Goal: Communication & Community: Ask a question

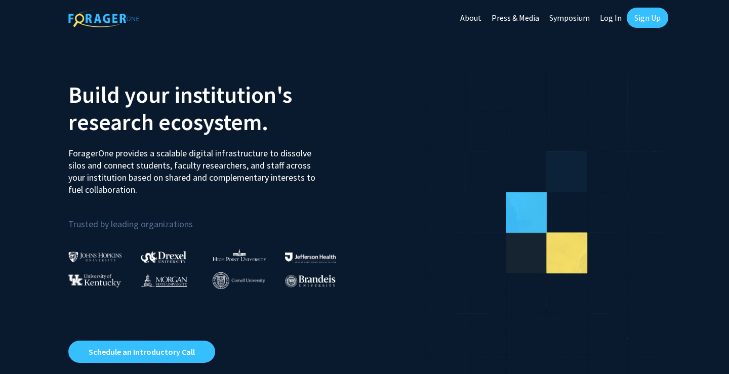
click at [644, 14] on link "Sign Up" at bounding box center [646, 18] width 41 height 20
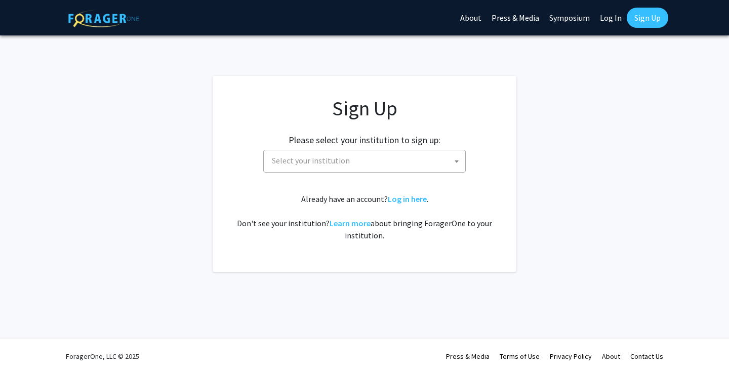
click at [336, 163] on span "Select your institution" at bounding box center [311, 160] width 78 height 10
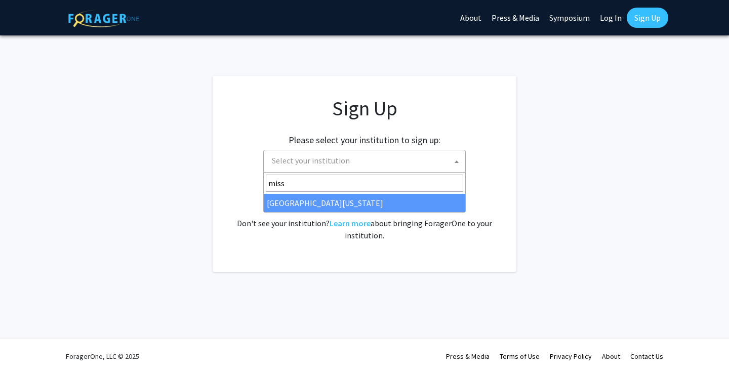
type input "miss"
select select "33"
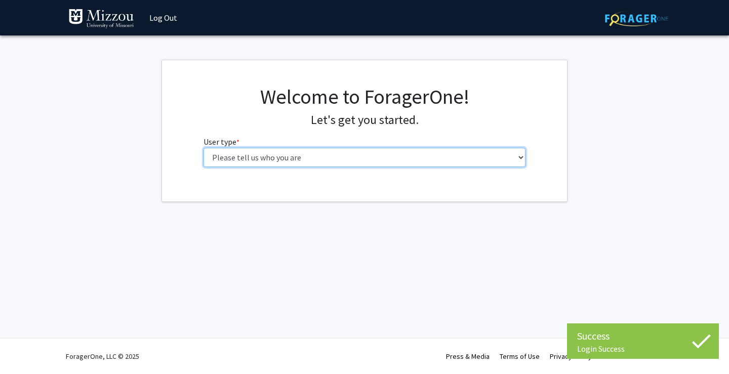
click at [404, 159] on select "Please tell us who you are Undergraduate Student Master's Student Doctoral Cand…" at bounding box center [364, 157] width 322 height 19
select select "1: undergrad"
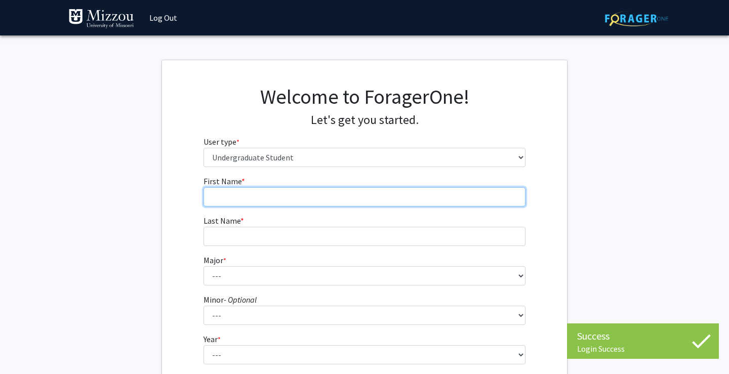
click at [429, 201] on input "First Name * required" at bounding box center [364, 196] width 322 height 19
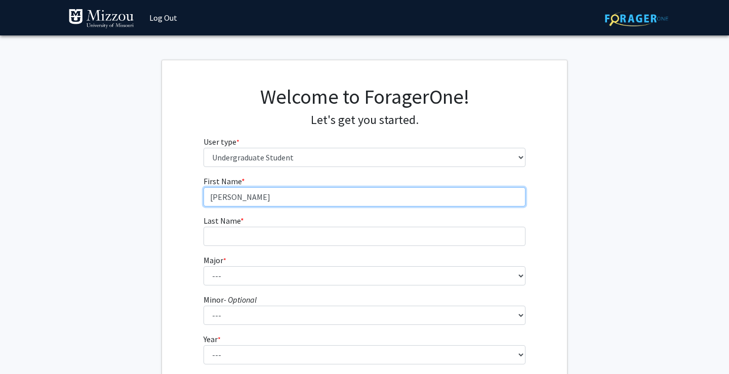
type input "Natalie"
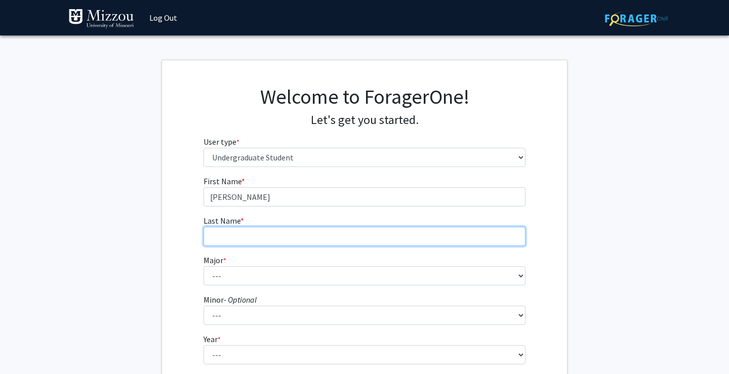
click at [362, 234] on input "Last Name * required" at bounding box center [364, 236] width 322 height 19
type input "McKean"
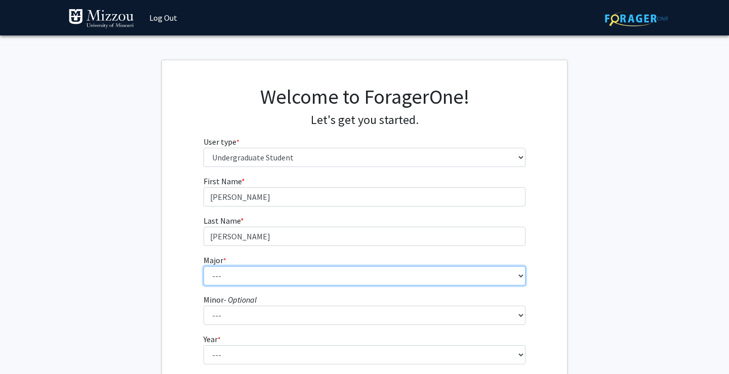
click at [246, 273] on select "--- Agribusiness Management Agricultural Education Agricultural Education: Comm…" at bounding box center [364, 275] width 322 height 19
select select "134: 2627"
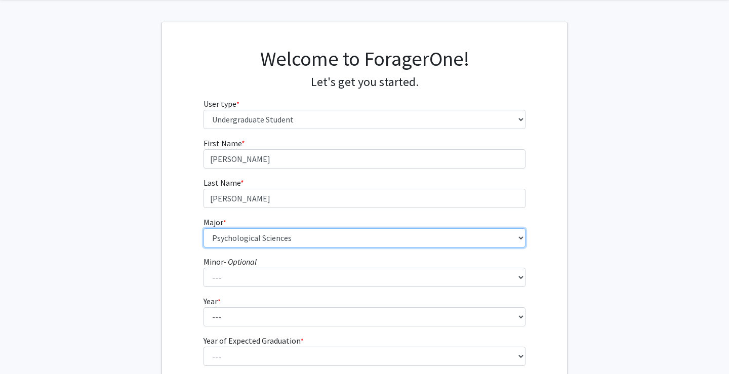
scroll to position [76, 0]
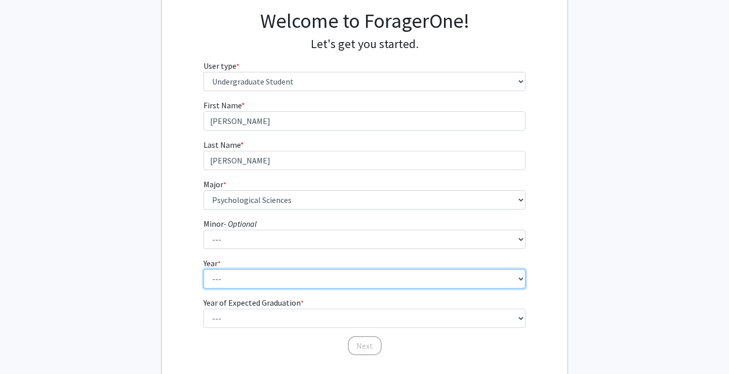
click at [275, 282] on select "--- First-year Sophomore Junior Senior Postbaccalaureate Certificate" at bounding box center [364, 278] width 322 height 19
select select "3: junior"
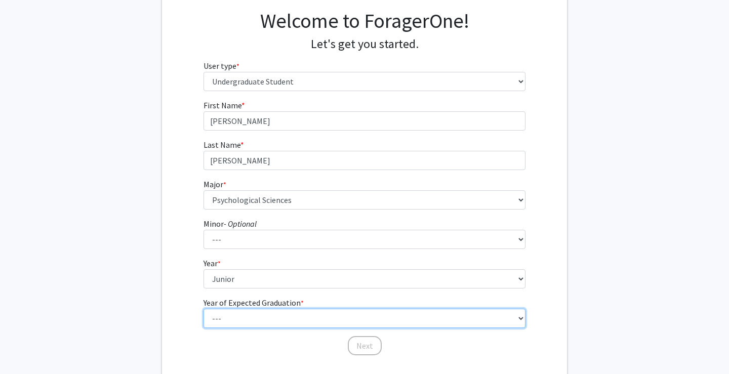
click at [291, 314] on select "--- 2025 2026 2027 2028 2029 2030 2031 2032 2033 2034" at bounding box center [364, 318] width 322 height 19
select select "3: 2027"
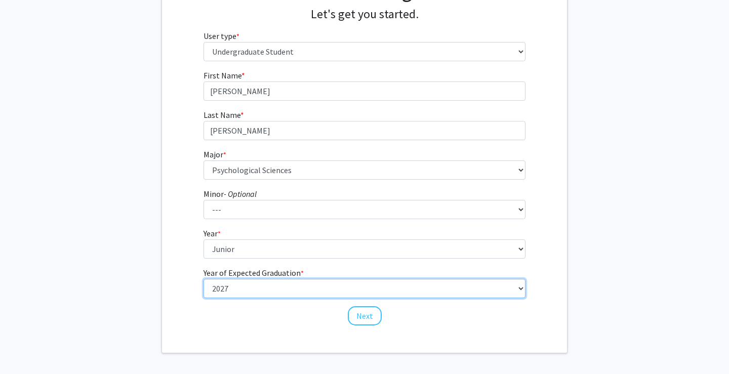
scroll to position [111, 0]
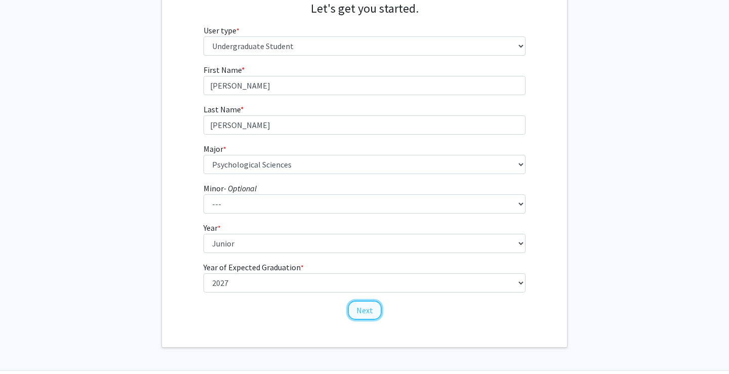
click at [359, 306] on button "Next" at bounding box center [365, 310] width 34 height 19
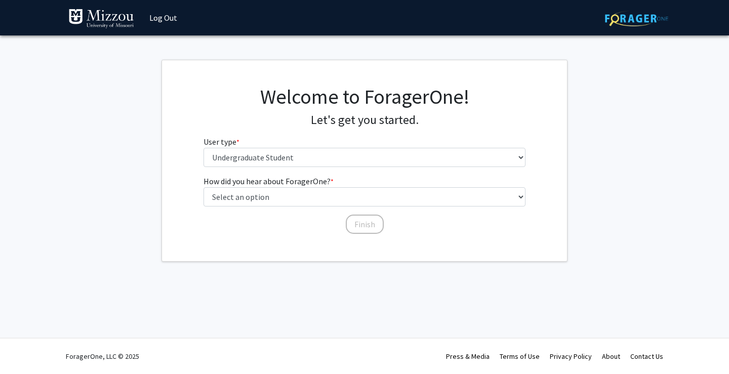
scroll to position [0, 0]
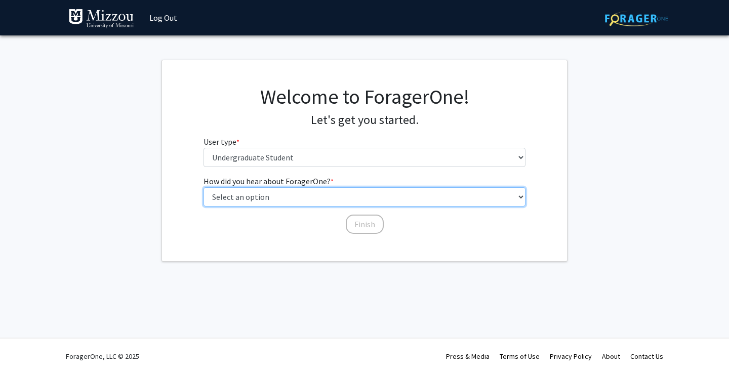
click at [309, 193] on select "Select an option Peer/student recommendation Faculty/staff recommendation Unive…" at bounding box center [364, 196] width 322 height 19
select select "2: faculty_recommendation"
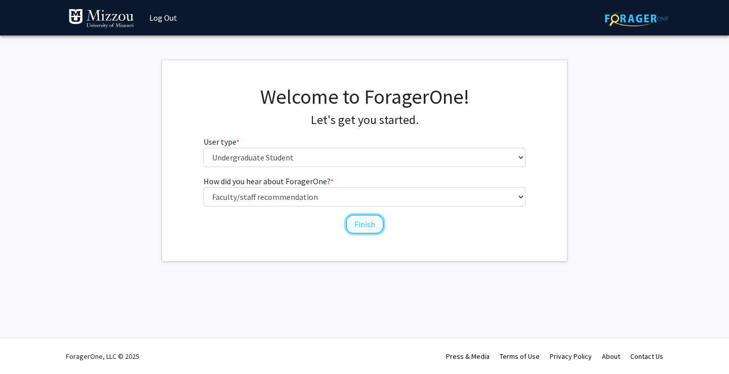
click at [372, 228] on button "Finish" at bounding box center [365, 224] width 38 height 19
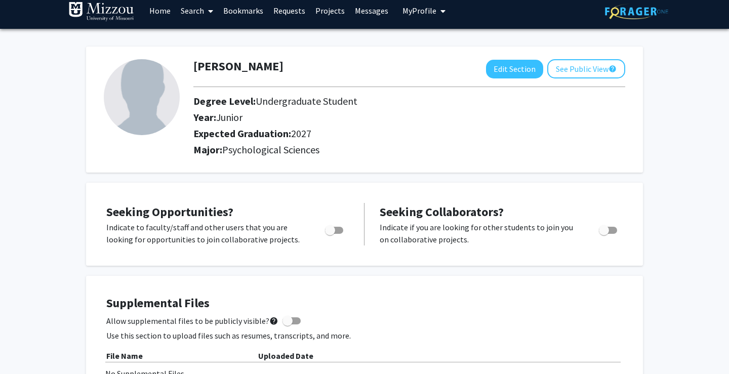
scroll to position [8, 0]
click at [210, 10] on icon at bounding box center [210, 11] width 5 height 8
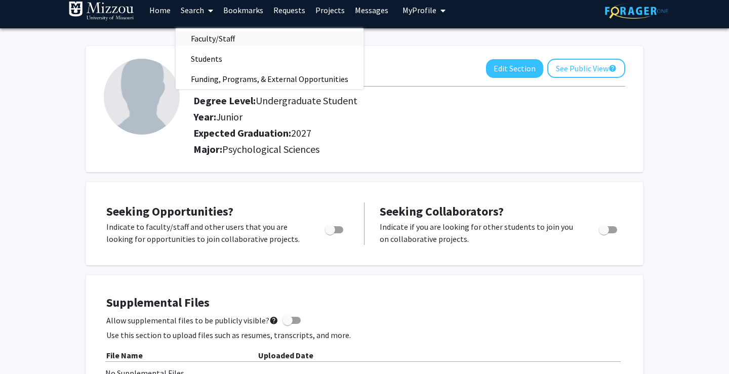
click at [220, 36] on span "Faculty/Staff" at bounding box center [213, 38] width 74 height 20
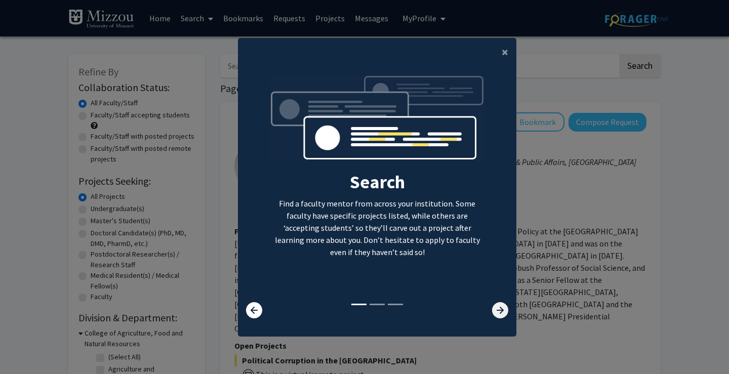
click at [504, 310] on icon at bounding box center [500, 310] width 16 height 16
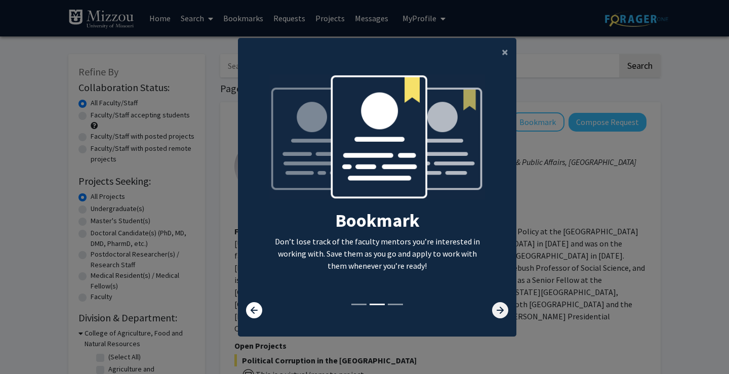
click at [504, 310] on icon at bounding box center [500, 310] width 16 height 16
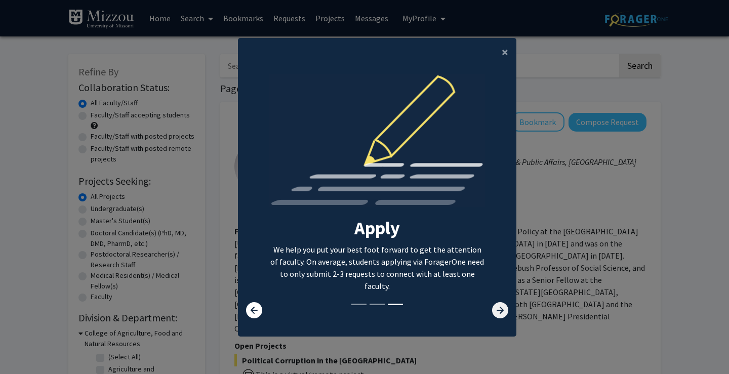
click at [504, 310] on icon at bounding box center [500, 310] width 16 height 16
click at [500, 53] on button "×" at bounding box center [504, 52] width 23 height 28
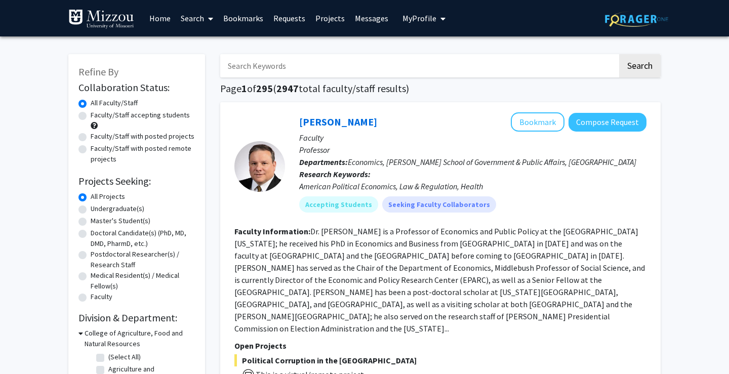
click at [382, 69] on input "Search Keywords" at bounding box center [418, 65] width 397 height 23
type input "kalton"
click at [619, 54] on button "Search" at bounding box center [639, 65] width 41 height 23
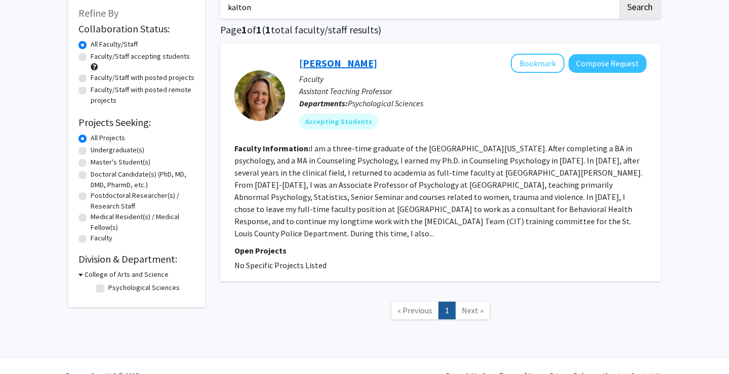
scroll to position [60, 0]
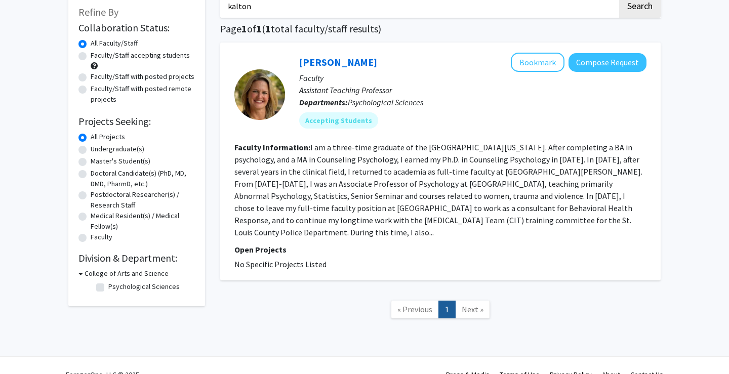
click at [438, 136] on div "Carrie Ellis-Kalton Bookmark Compose Request Faculty Assistant Teaching Profess…" at bounding box center [465, 94] width 361 height 83
click at [580, 67] on button "Compose Request" at bounding box center [607, 62] width 78 height 19
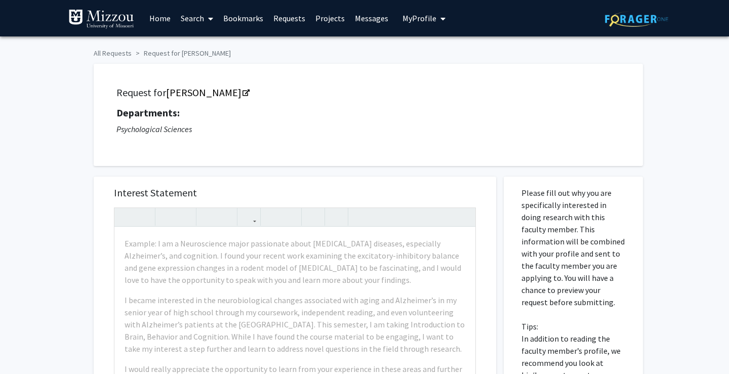
scroll to position [9, 0]
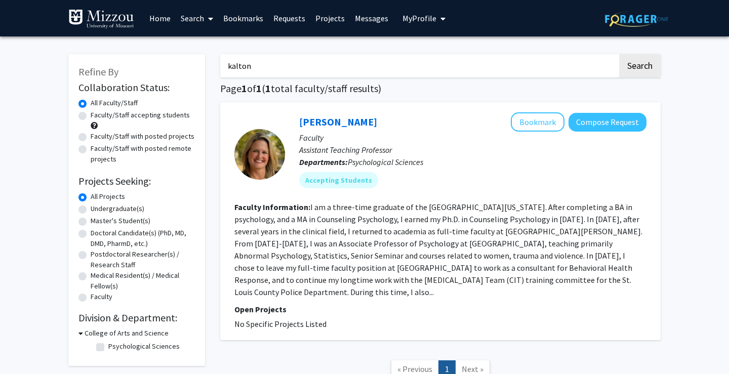
click at [279, 149] on div at bounding box center [259, 154] width 51 height 51
click at [342, 122] on link "Carrie Ellis-Kalton" at bounding box center [338, 121] width 78 height 13
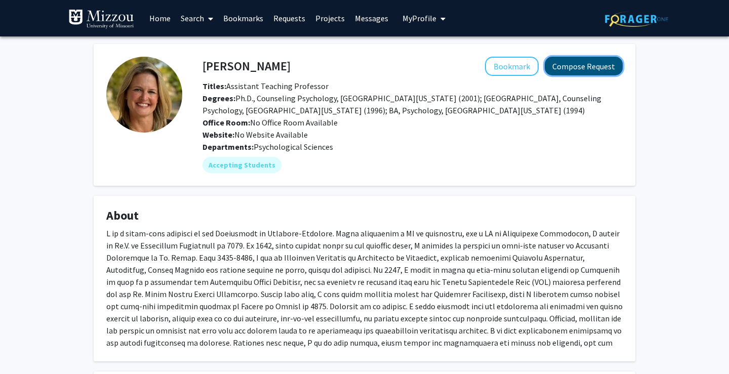
click at [567, 62] on button "Compose Request" at bounding box center [583, 66] width 78 height 19
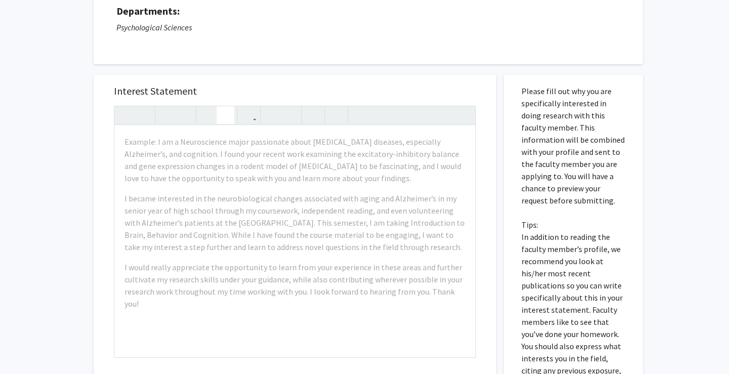
scroll to position [105, 0]
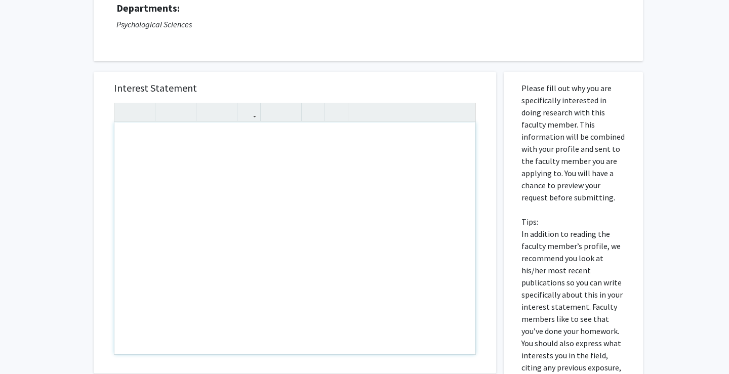
click at [212, 145] on div "Note to users with screen readers: Please press Alt+0 or Option+0 to deactivate…" at bounding box center [294, 238] width 361 height 232
type textarea "Natali"
click at [216, 141] on div "Requesting for Psych 3020! Thanks!" at bounding box center [294, 238] width 361 height 232
type textarea "Requesting for Psych 3020. Thanks!"
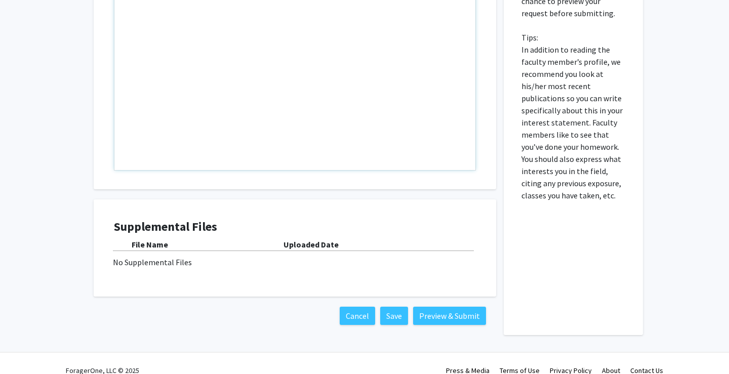
scroll to position [303, 0]
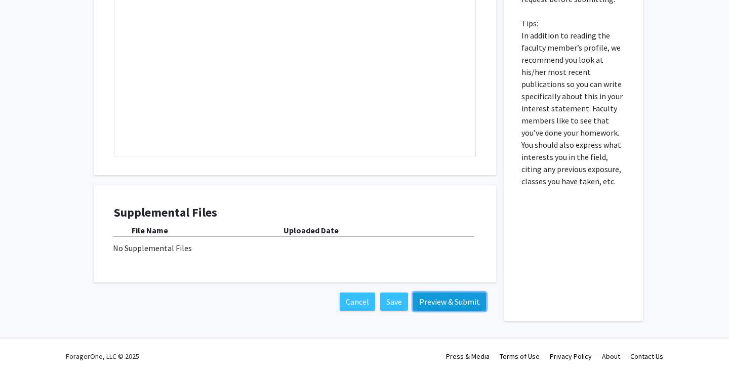
click at [448, 300] on button "Preview & Submit" at bounding box center [449, 301] width 73 height 18
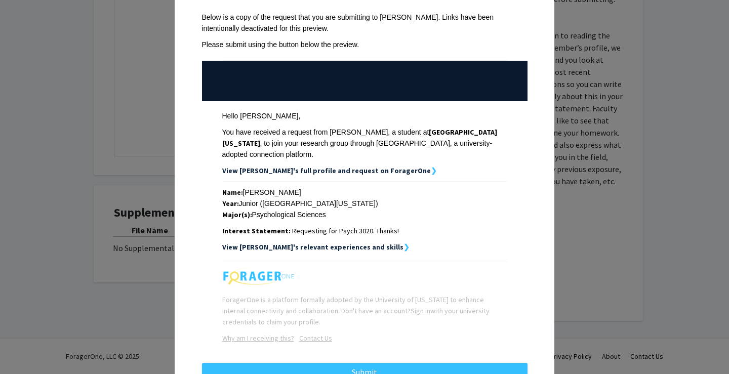
scroll to position [84, 0]
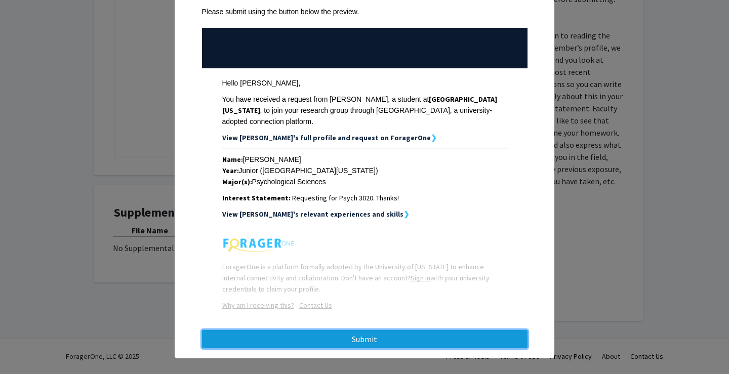
click at [401, 330] on button "Submit" at bounding box center [364, 339] width 325 height 18
